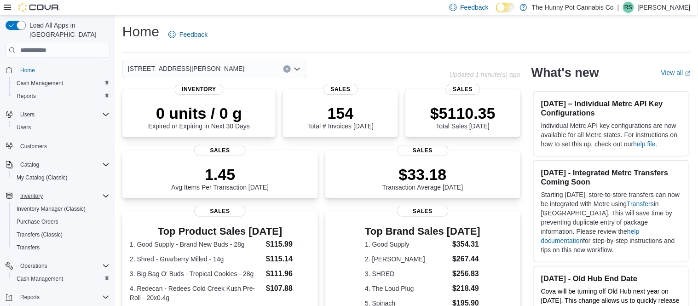
scroll to position [40, 0]
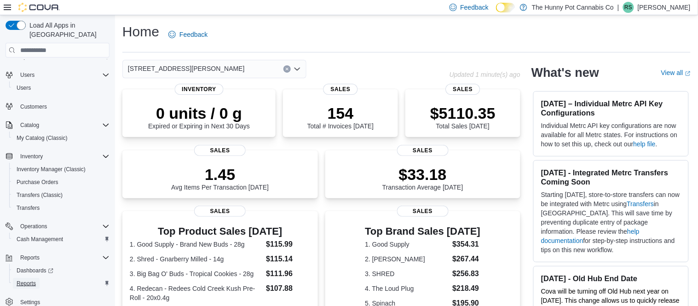
click at [32, 280] on span "Reports" at bounding box center [26, 283] width 19 height 7
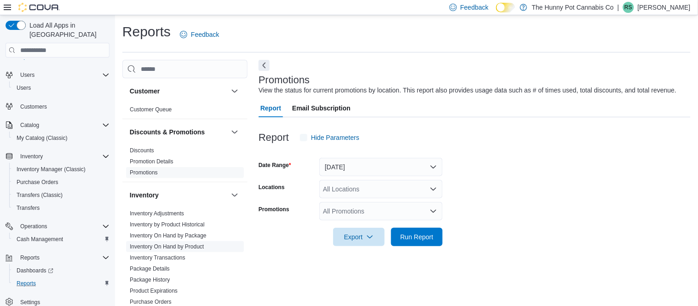
click at [190, 249] on link "Inventory On Hand by Product" at bounding box center [167, 246] width 74 height 6
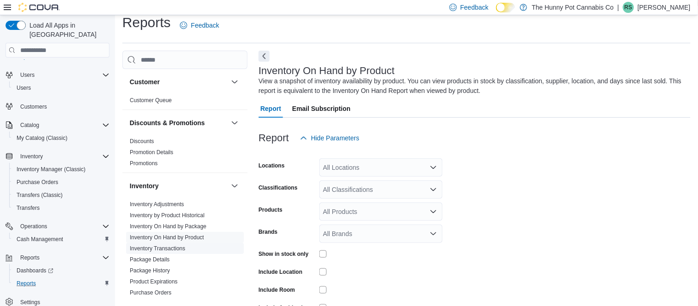
scroll to position [30, 0]
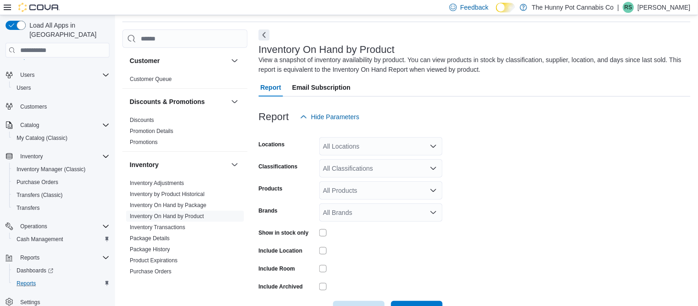
click at [377, 143] on div "All Locations" at bounding box center [380, 146] width 123 height 18
type input "***"
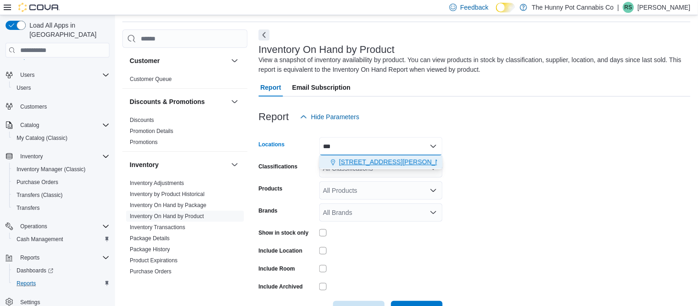
click at [379, 161] on span "[STREET_ADDRESS][PERSON_NAME]" at bounding box center [397, 161] width 117 height 9
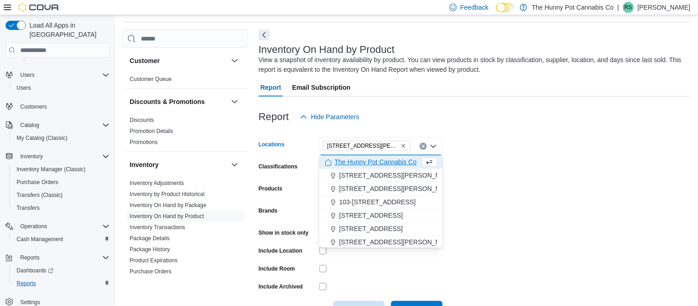
click at [521, 182] on form "Locations [STREET_ADDRESS][PERSON_NAME] Selected. [STREET_ADDRESS][PERSON_NAME]…" at bounding box center [475, 222] width 432 height 193
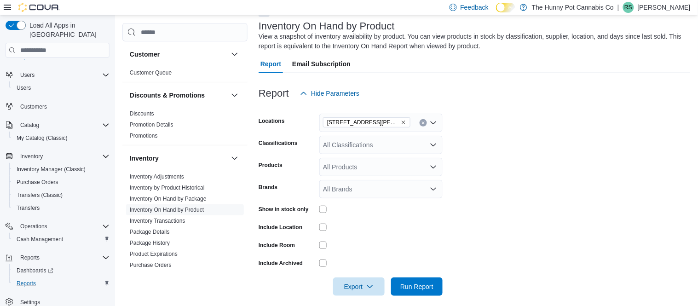
scroll to position [62, 0]
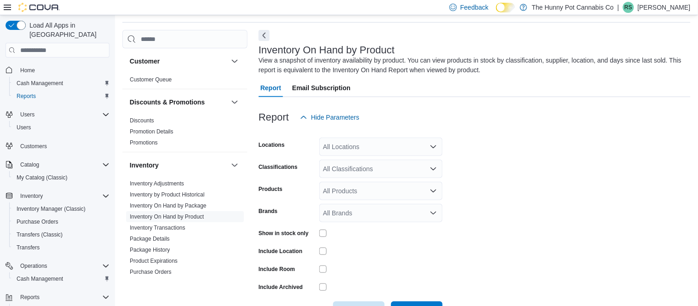
scroll to position [30, 0]
click at [344, 146] on div "All Locations" at bounding box center [380, 146] width 123 height 18
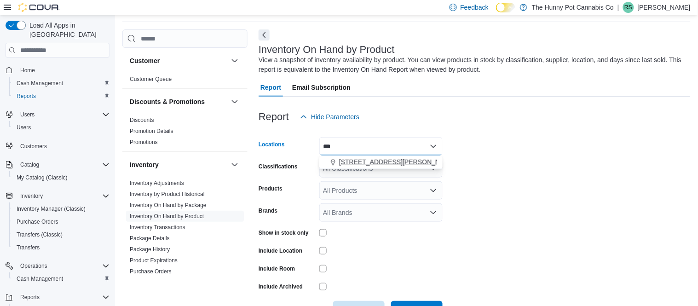
type input "***"
click at [384, 167] on button "[STREET_ADDRESS][PERSON_NAME]" at bounding box center [380, 162] width 123 height 13
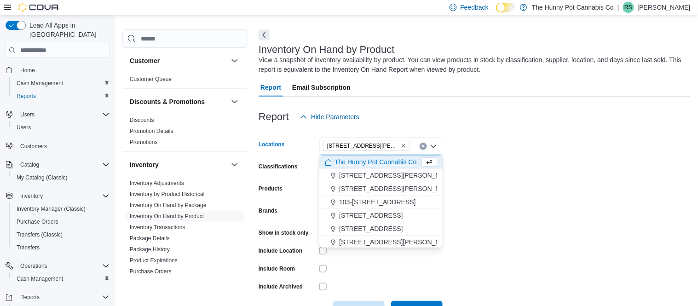
click at [445, 219] on form "Locations [STREET_ADDRESS][PERSON_NAME] Selected. [STREET_ADDRESS][PERSON_NAME]…" at bounding box center [475, 222] width 432 height 193
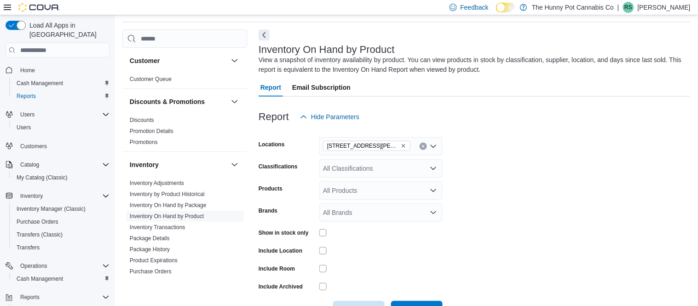
scroll to position [62, 0]
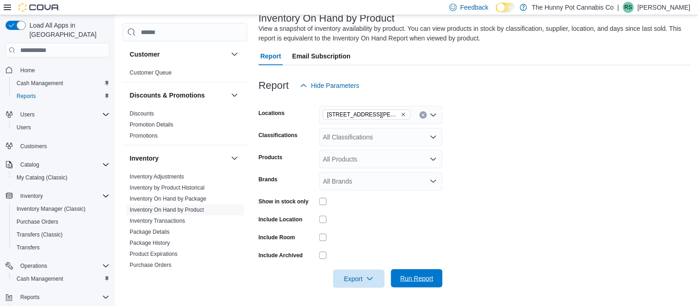
click at [429, 282] on span "Run Report" at bounding box center [416, 278] width 33 height 9
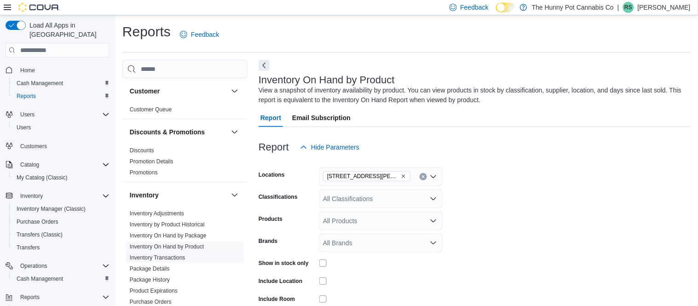
click at [167, 260] on link "Inventory Transactions" at bounding box center [158, 257] width 56 height 6
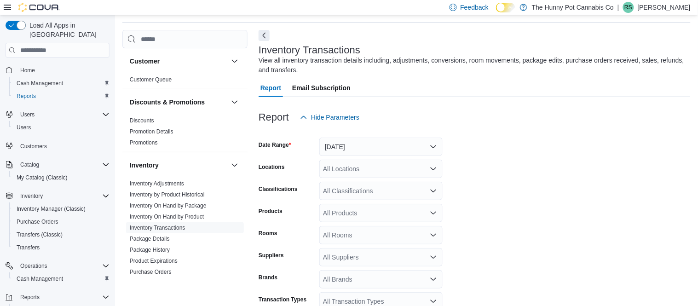
scroll to position [30, 0]
click at [358, 168] on div "All Locations" at bounding box center [380, 168] width 123 height 18
type input "***"
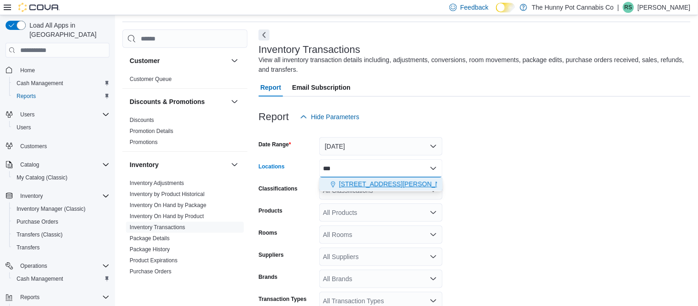
click at [364, 190] on button "[STREET_ADDRESS][PERSON_NAME]" at bounding box center [380, 184] width 123 height 13
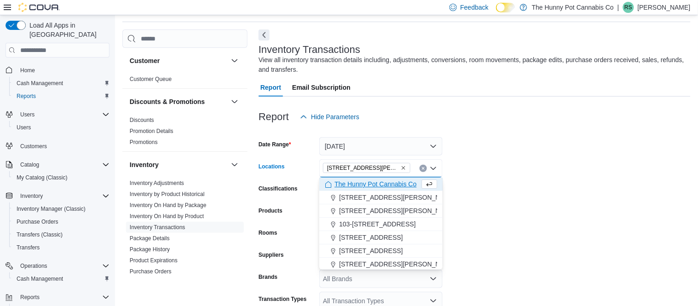
click at [497, 233] on form "Date Range [DATE] Locations [STREET_ADDRESS][PERSON_NAME] Selected. [STREET_ADD…" at bounding box center [475, 231] width 432 height 210
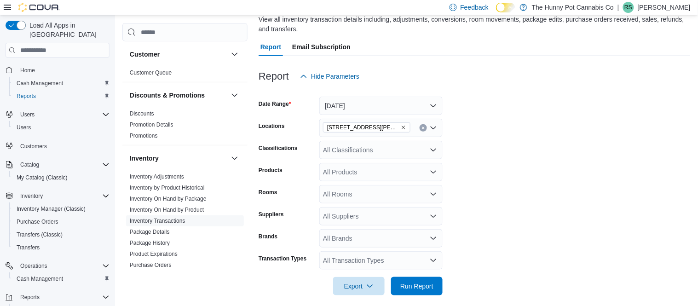
scroll to position [78, 0]
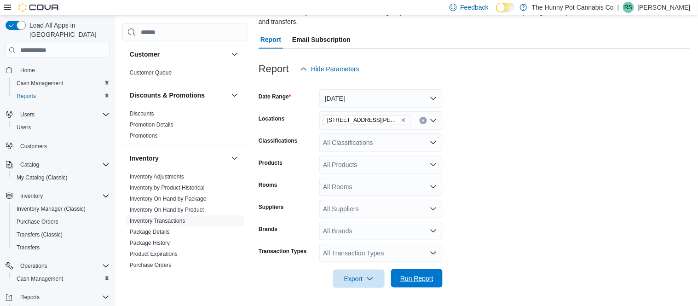
click at [433, 281] on span "Run Report" at bounding box center [417, 278] width 40 height 18
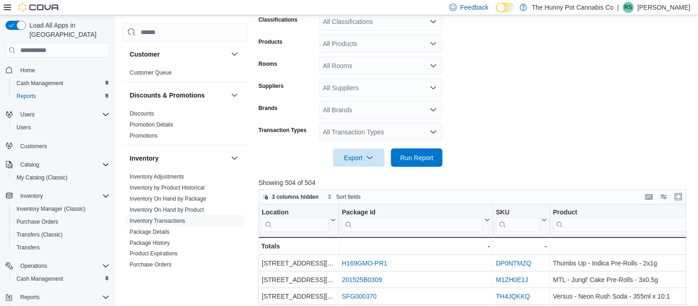
scroll to position [208, 0]
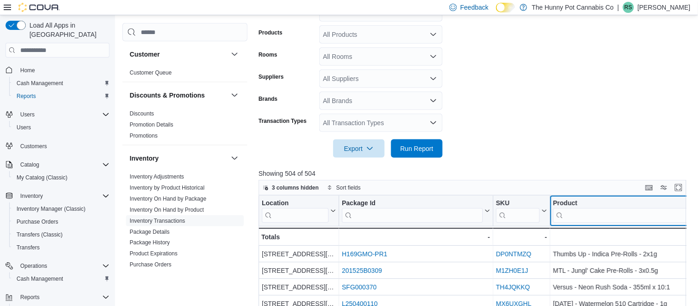
click at [626, 202] on div "Product" at bounding box center [638, 203] width 171 height 9
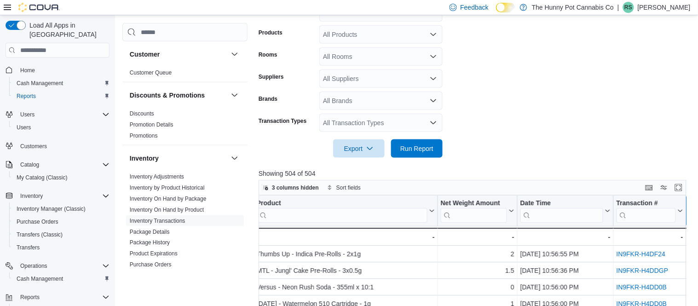
scroll to position [0, 374]
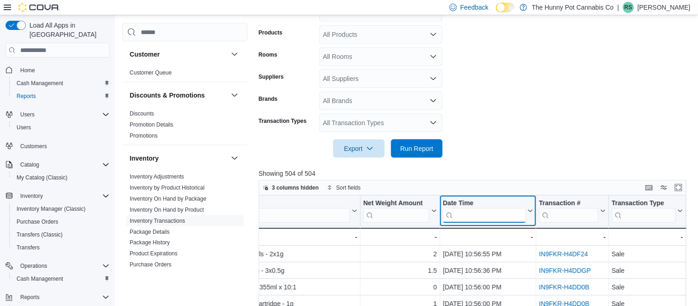
click at [453, 220] on input "search" at bounding box center [484, 215] width 83 height 15
type input "****"
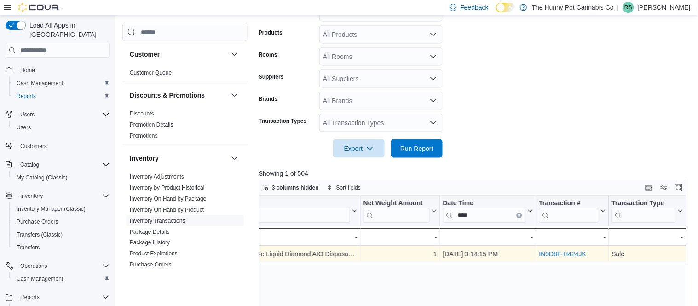
click at [545, 256] on link "IN9D8F-H424JK" at bounding box center [562, 253] width 47 height 7
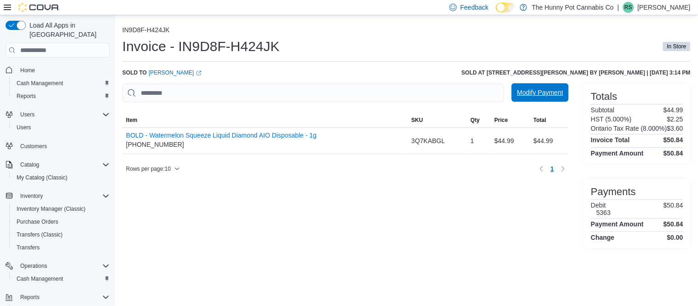
click at [520, 94] on span "Modify Payment" at bounding box center [540, 92] width 46 height 9
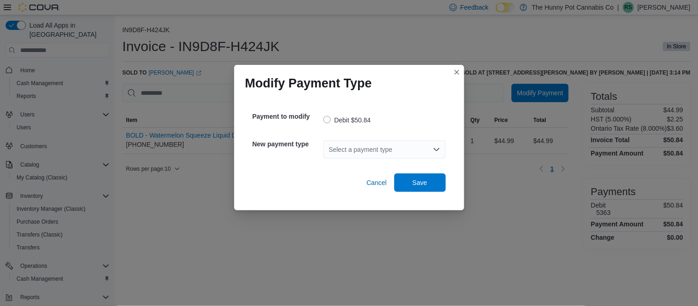
click at [386, 158] on div "Select a payment type" at bounding box center [385, 149] width 122 height 18
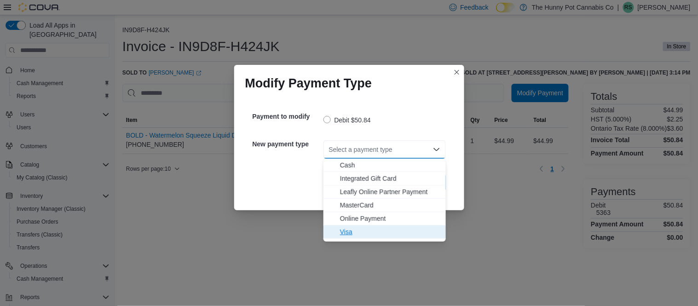
click at [360, 236] on span "Visa" at bounding box center [390, 231] width 100 height 9
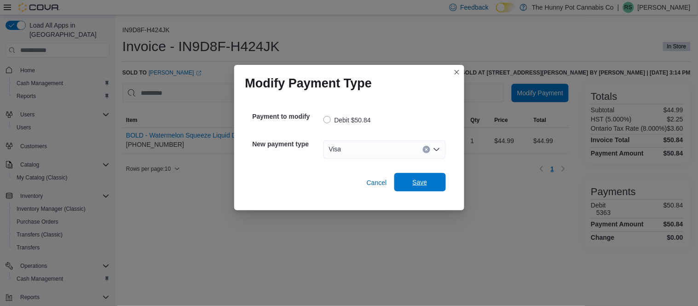
click at [427, 181] on span "Save" at bounding box center [420, 182] width 15 height 9
